Goal: Information Seeking & Learning: Learn about a topic

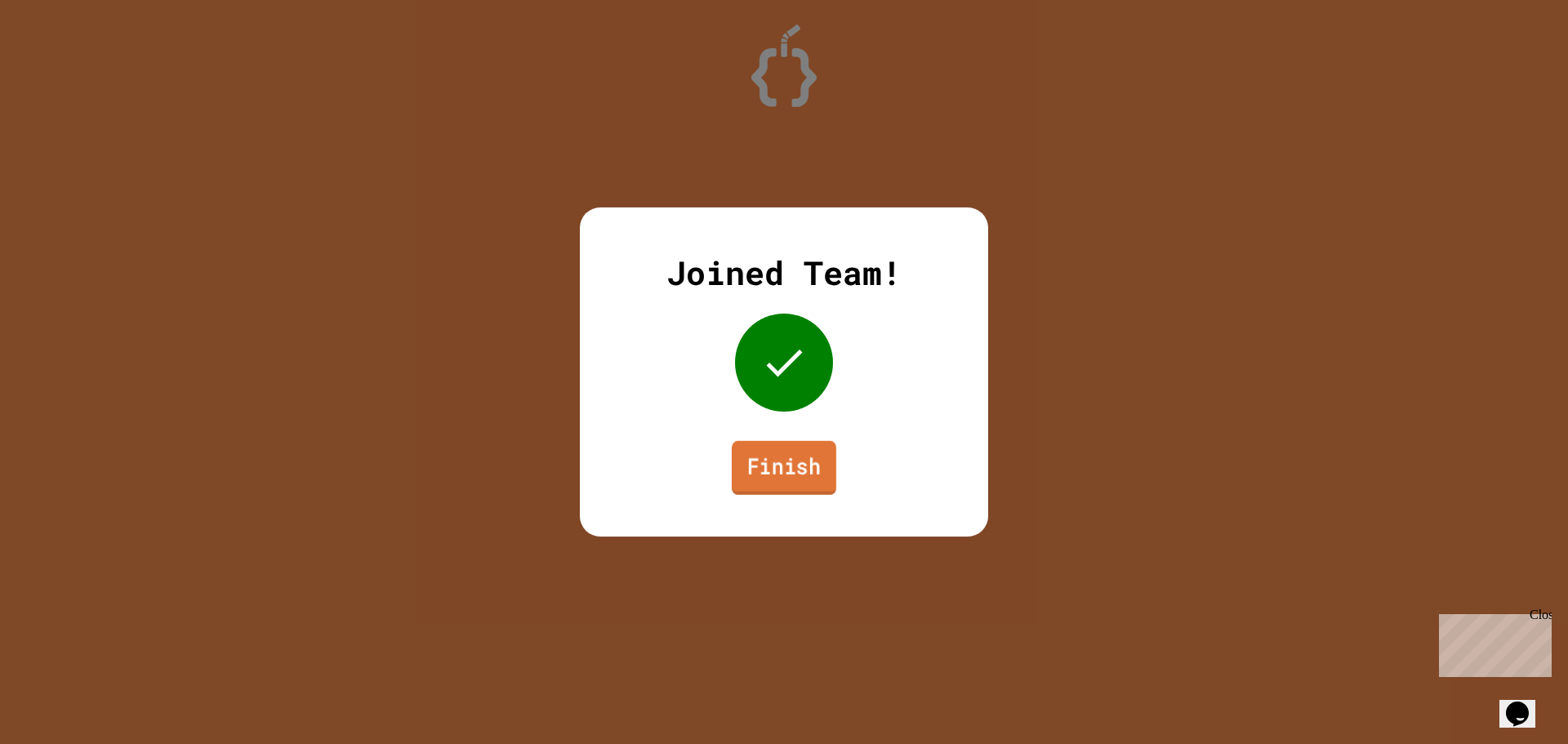
click at [798, 451] on link "Finish" at bounding box center [784, 468] width 105 height 54
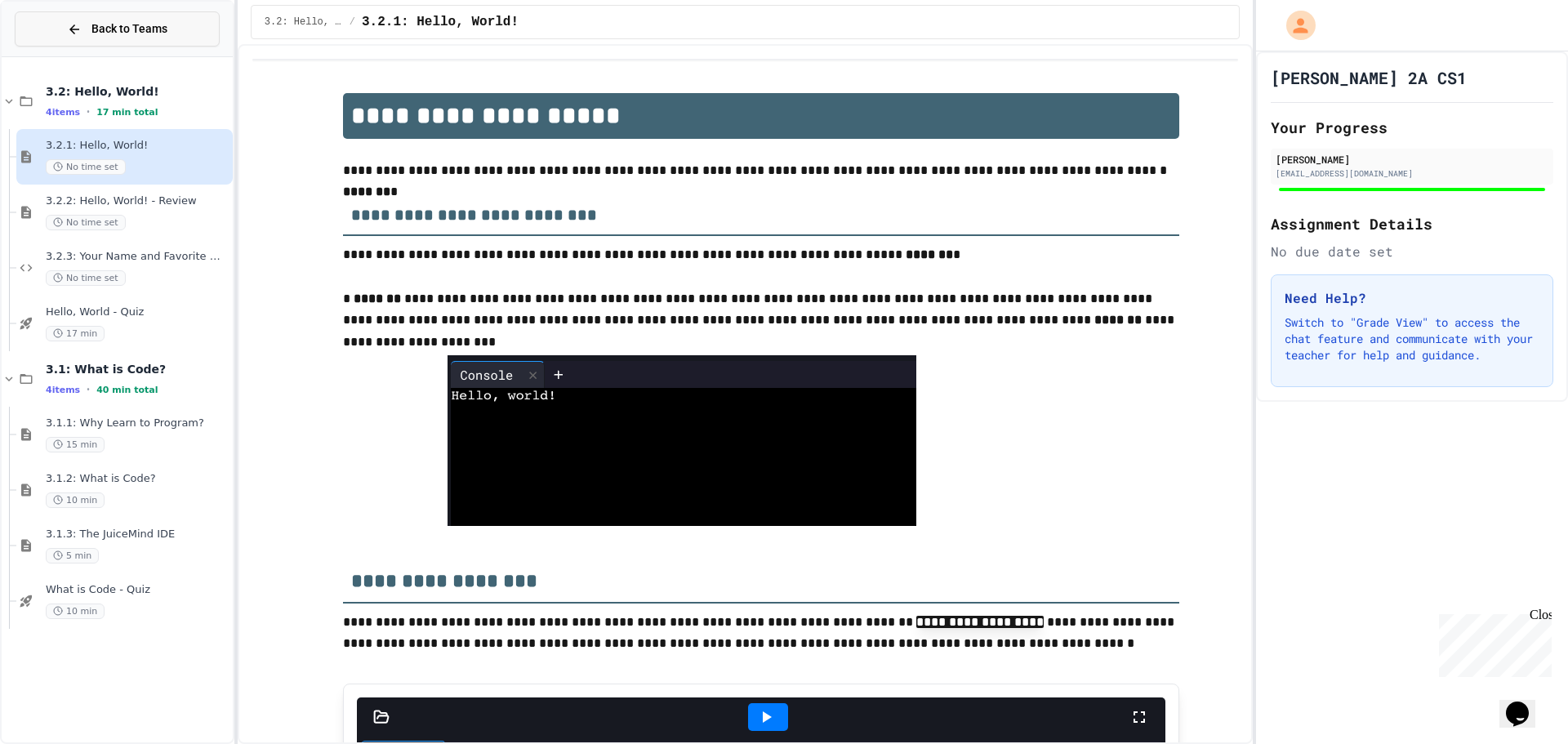
click at [119, 32] on span "Back to Teams" at bounding box center [130, 29] width 76 height 17
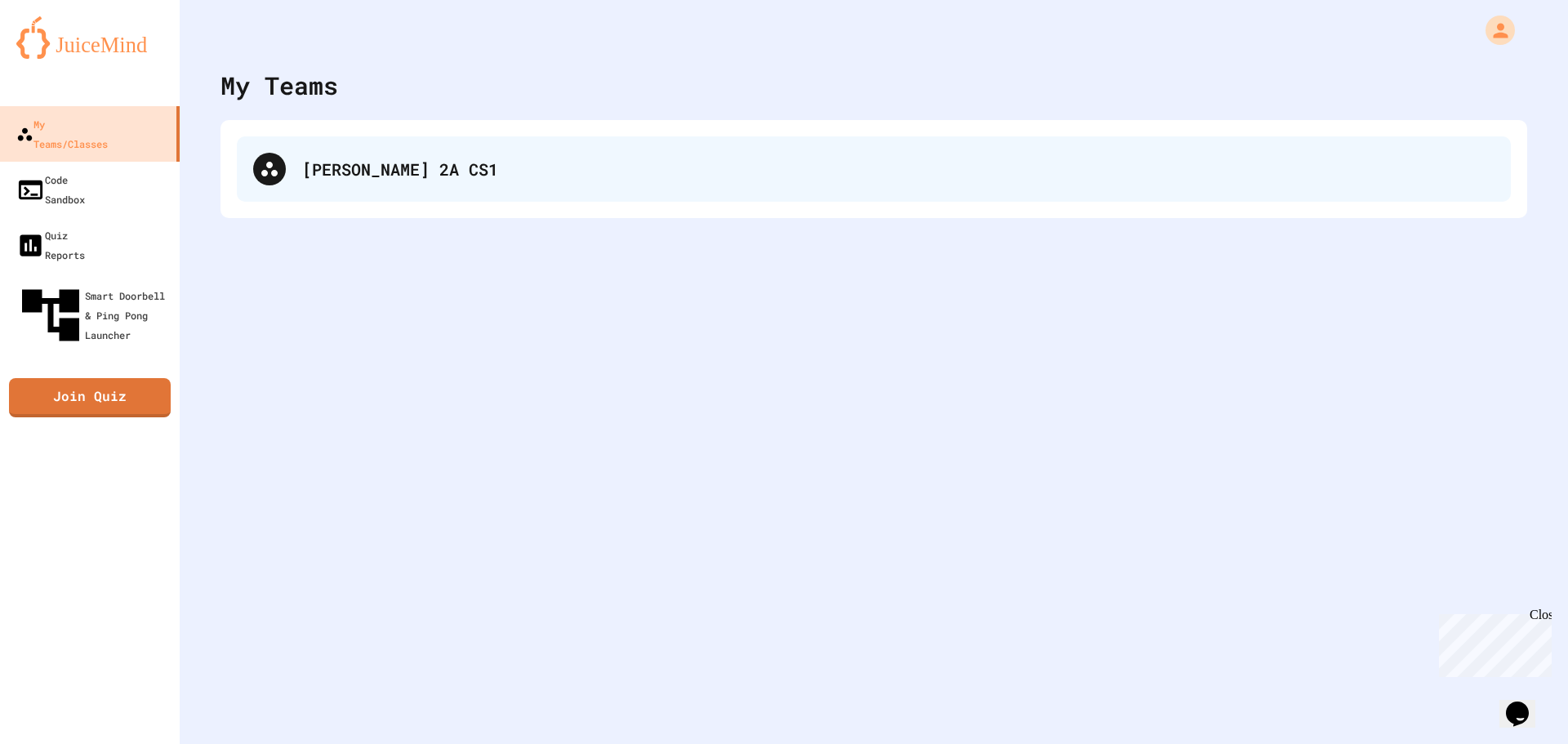
click at [407, 160] on div "[PERSON_NAME] 2A CS1" at bounding box center [898, 169] width 1192 height 24
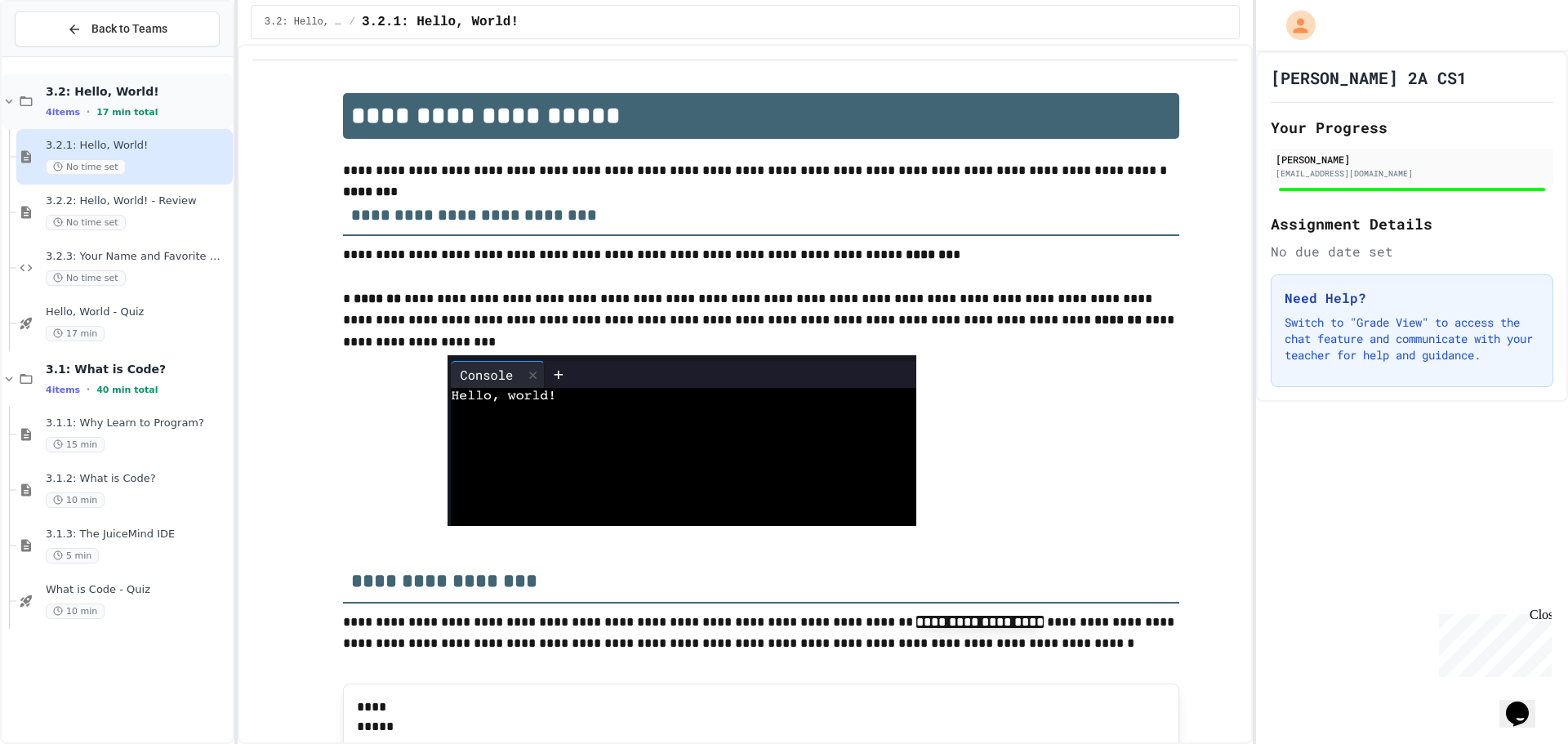
click at [176, 94] on span "3.2: Hello, World!" at bounding box center [137, 92] width 184 height 15
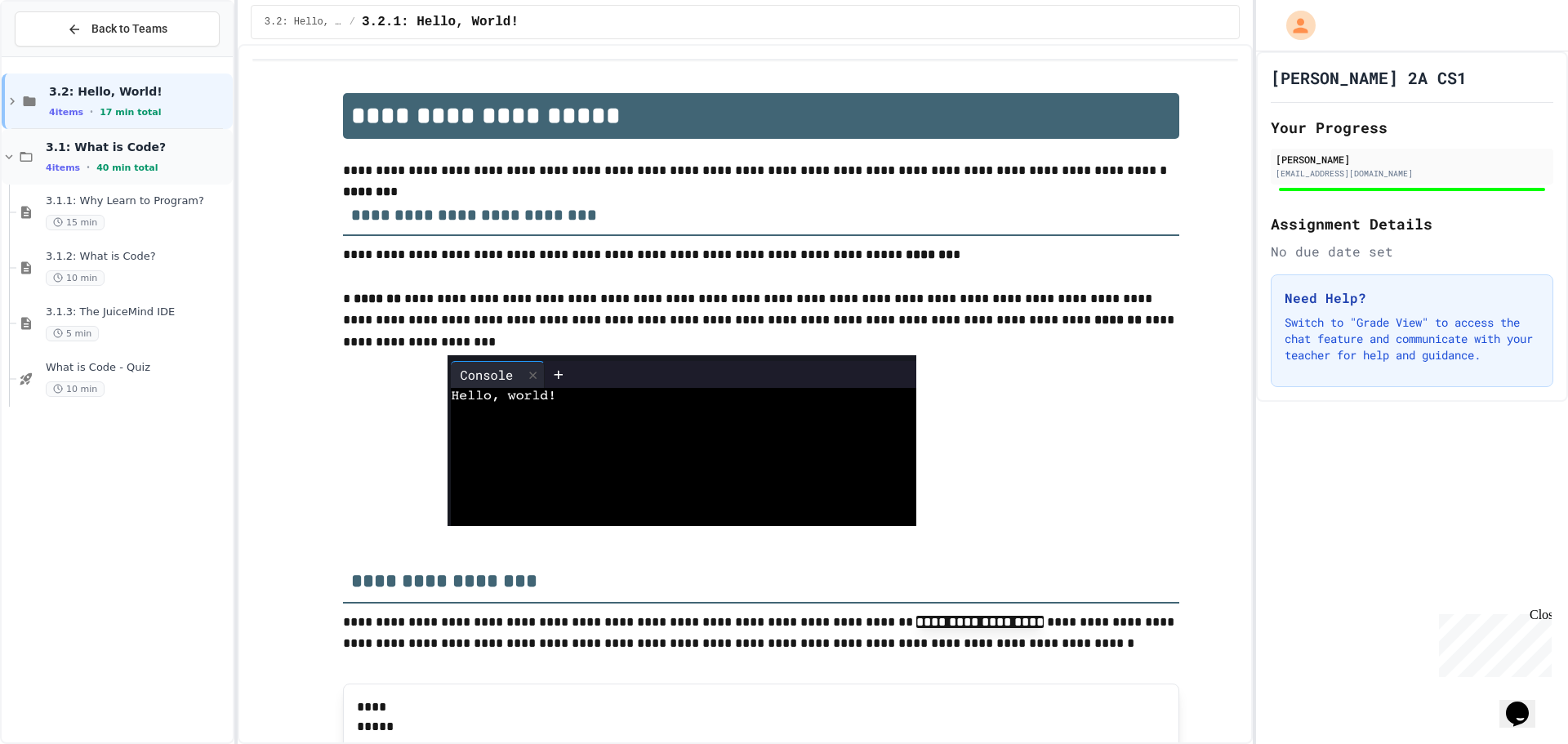
click at [187, 153] on span "3.1: What is Code?" at bounding box center [137, 148] width 184 height 15
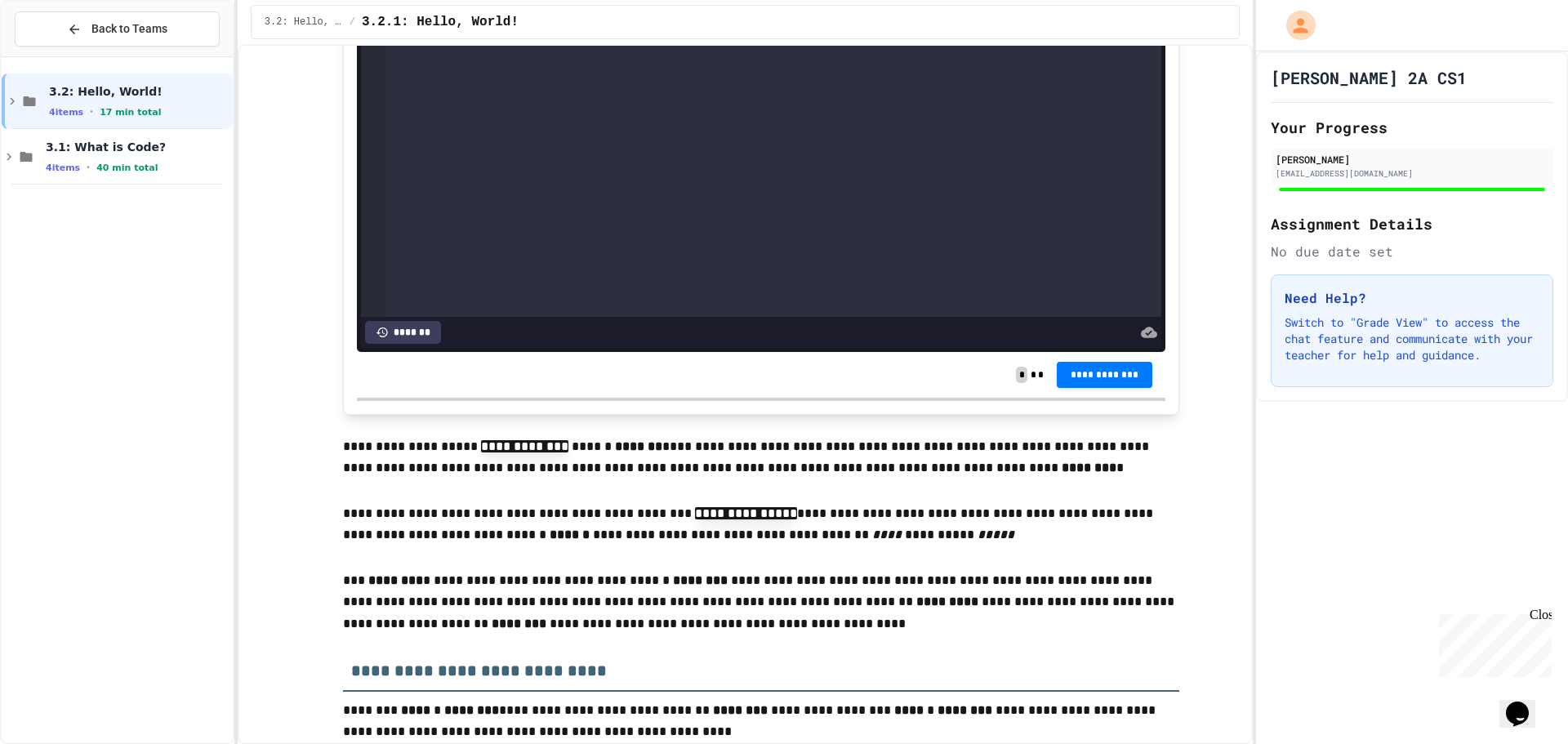
scroll to position [1144, 0]
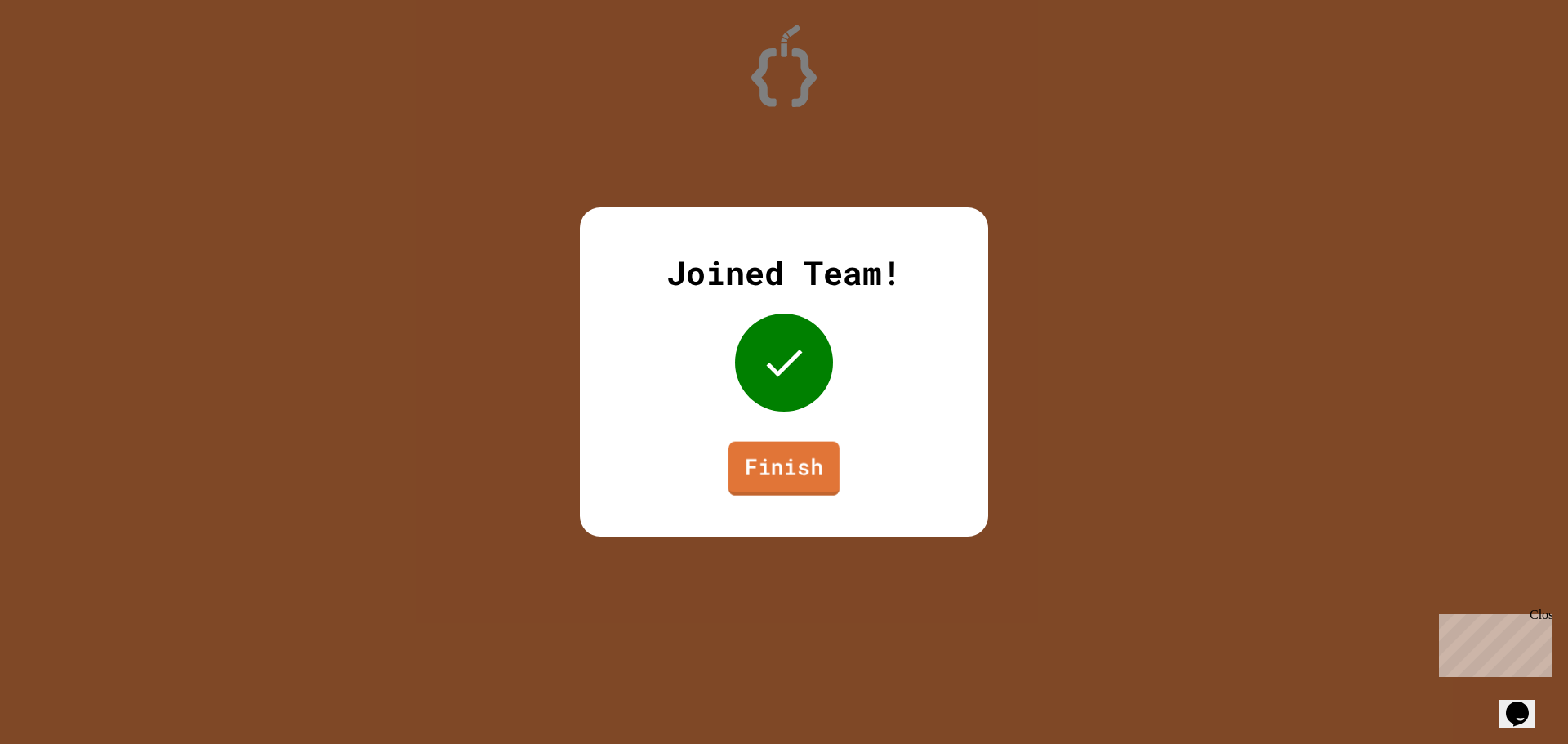
click at [803, 452] on link "Finish" at bounding box center [784, 468] width 111 height 54
